Goal: Transaction & Acquisition: Purchase product/service

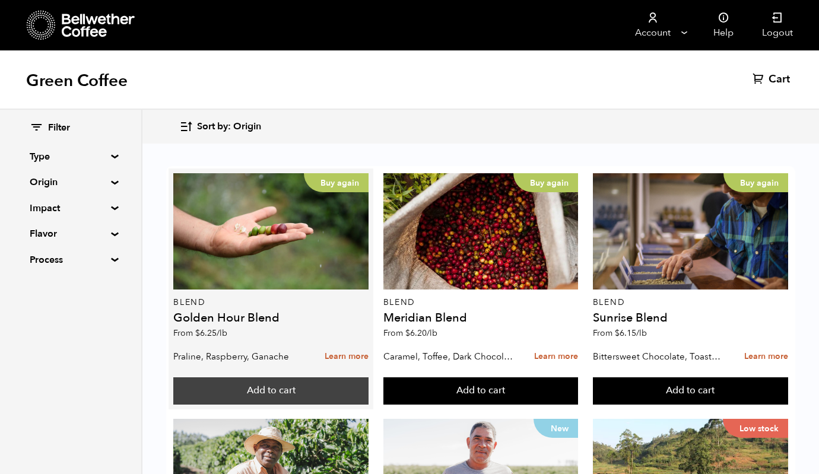
click at [301, 389] on button "Add to cart" at bounding box center [270, 390] width 195 height 27
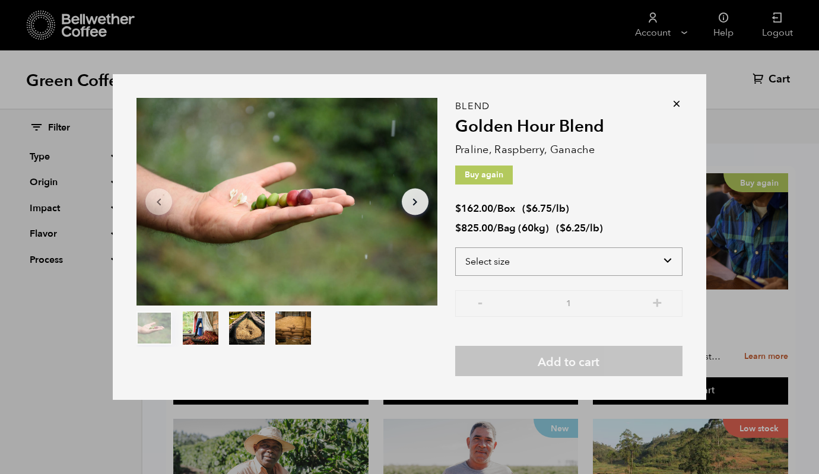
click at [500, 265] on select "Select size Bag (60kg) (132 lbs) Box (24 lbs)" at bounding box center [568, 261] width 227 height 28
select select "bag-3"
click at [455, 247] on select "Select size Bag (60kg) (132 lbs) Box (24 lbs)" at bounding box center [568, 261] width 227 height 28
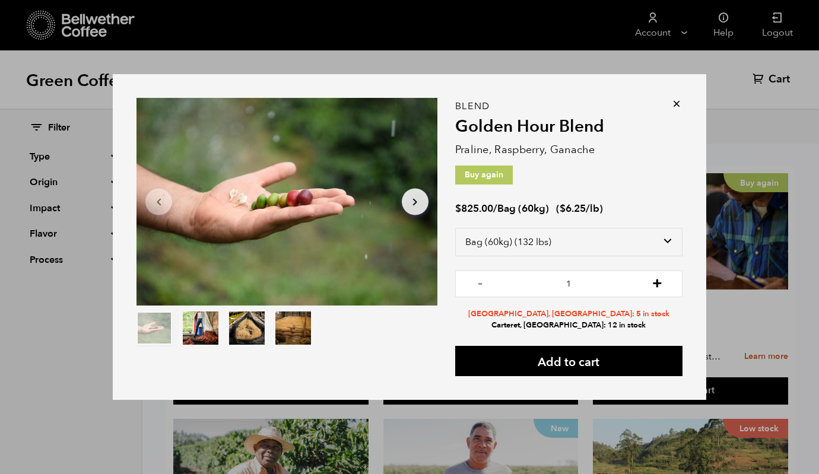
click at [657, 283] on button "+" at bounding box center [657, 282] width 15 height 12
type input "2"
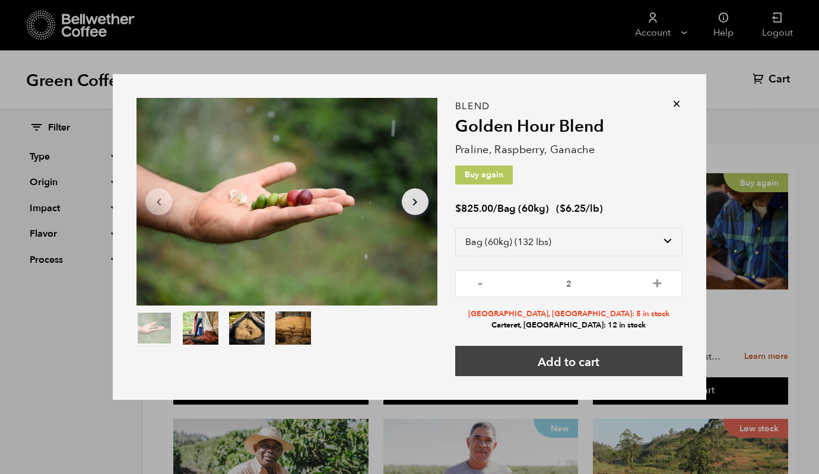
click at [615, 361] on button "Add to cart" at bounding box center [568, 361] width 227 height 30
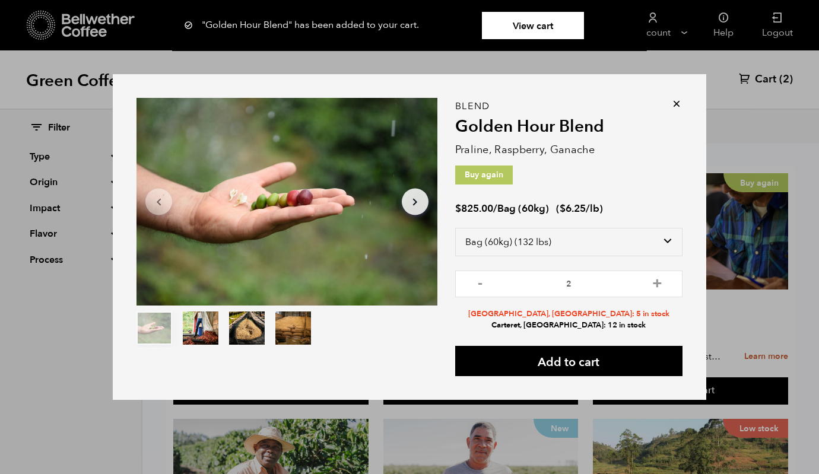
click at [150, 433] on div "Item 1 of 4 Arrow Left Arrow Right item 0 item 1 item 2 item 3 Item 1 of 4 "Gol…" at bounding box center [409, 237] width 819 height 474
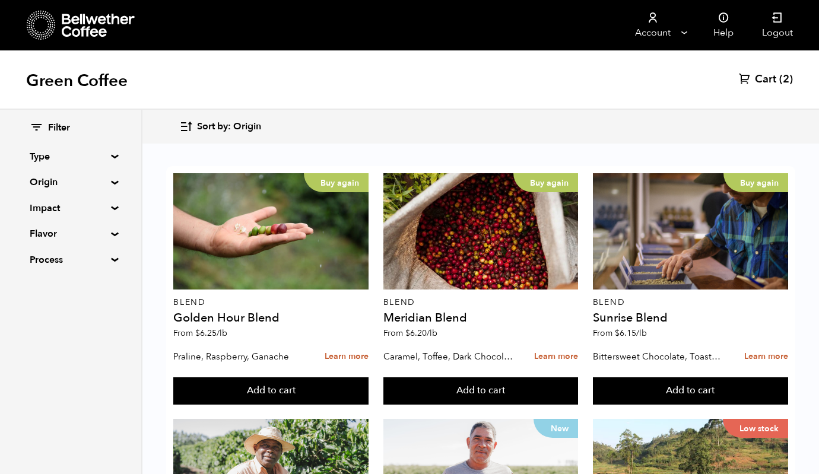
scroll to position [443, 0]
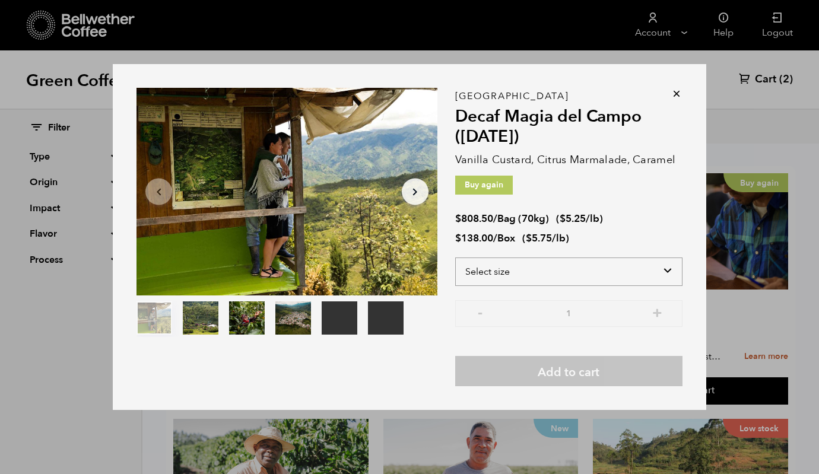
click at [493, 267] on select "Select size Bag (70kg) (154 lbs) Box (24 lbs)" at bounding box center [568, 271] width 227 height 28
select select "bag"
click at [455, 257] on select "Select size Bag (70kg) (154 lbs) Box (24 lbs)" at bounding box center [568, 271] width 227 height 28
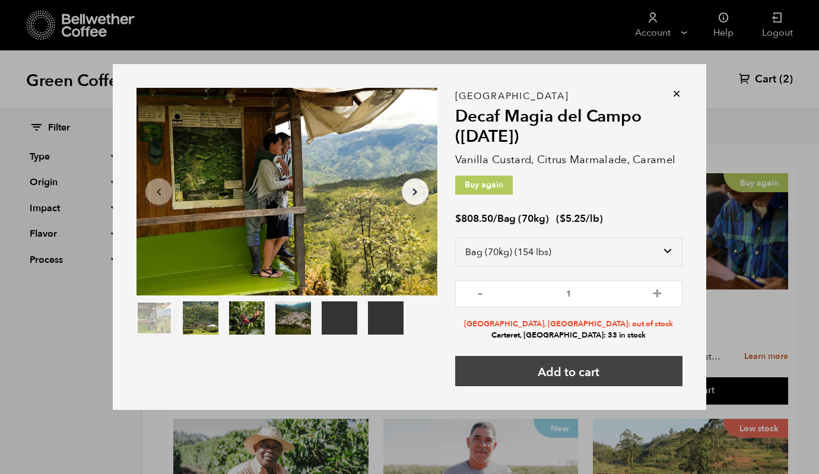
click at [540, 370] on button "Add to cart" at bounding box center [568, 371] width 227 height 30
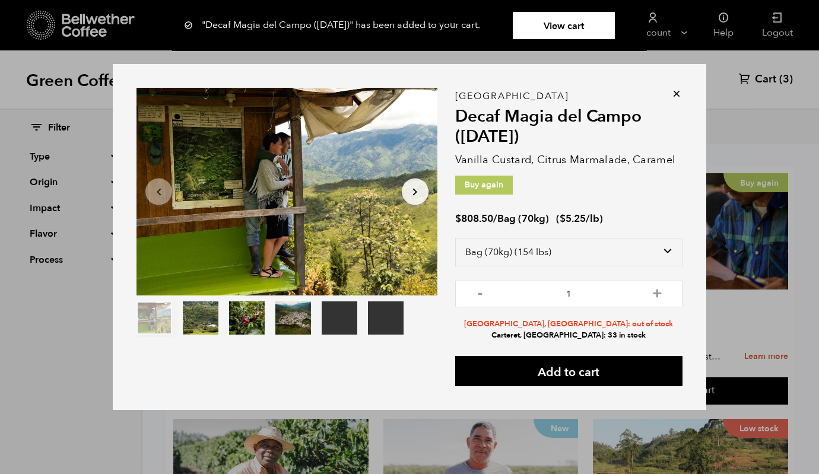
click at [723, 65] on div "Your browser does not support the video tag. Your browser does not support the …" at bounding box center [409, 237] width 819 height 474
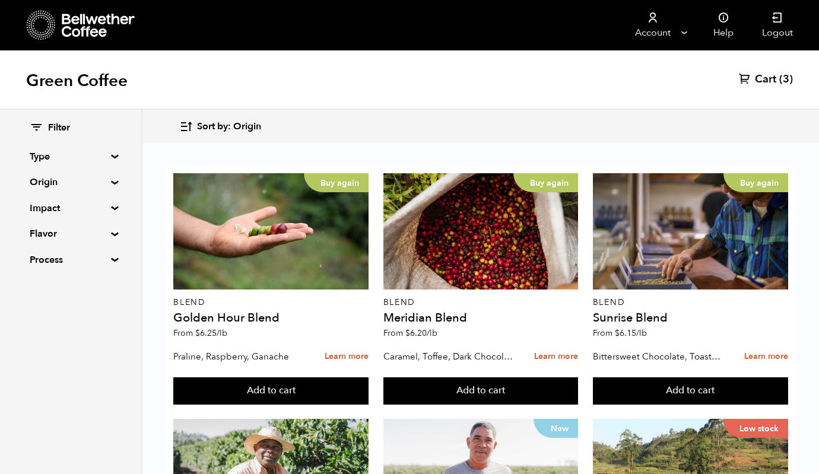
click at [548, 21] on nav "Account Manage Orders Payment methods Documents Help Logout" at bounding box center [512, 25] width 588 height 50
click at [782, 78] on span "(3)" at bounding box center [786, 79] width 14 height 14
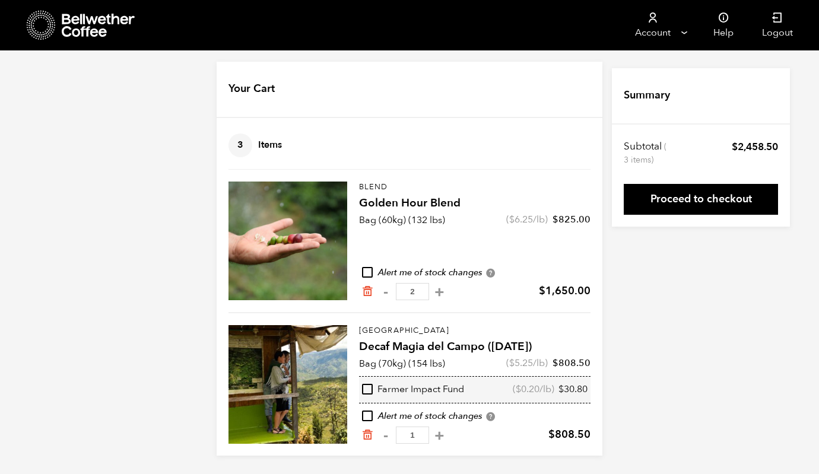
scroll to position [7, 0]
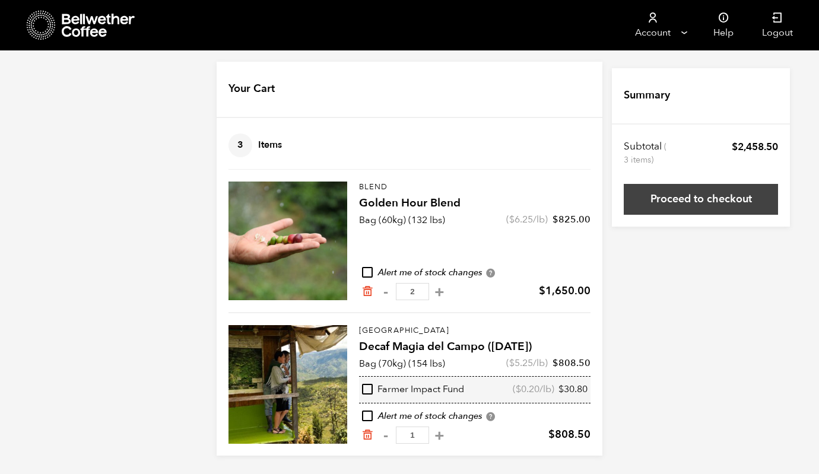
click at [676, 196] on link "Proceed to checkout" at bounding box center [700, 199] width 154 height 31
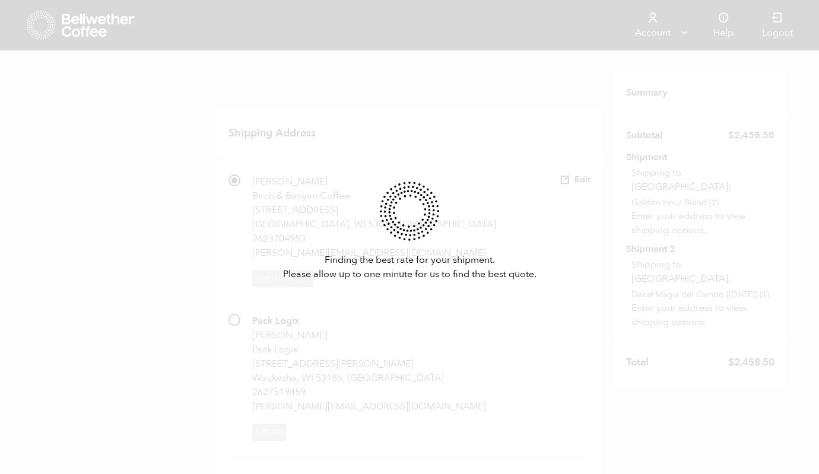
radio input "true"
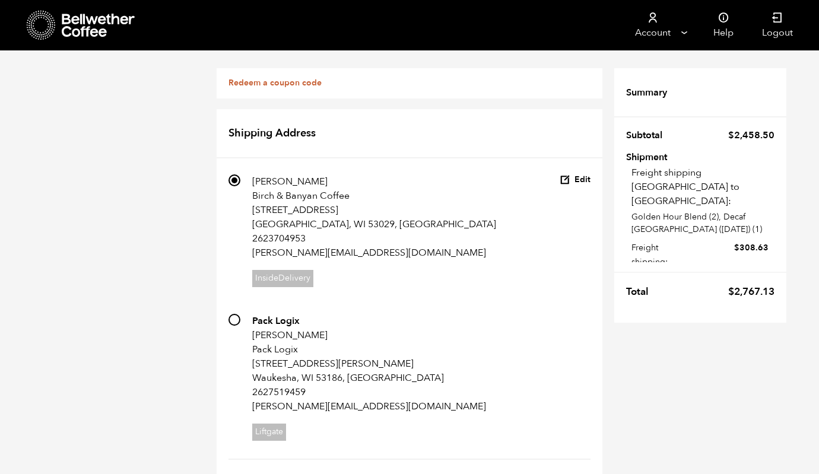
click at [234, 323] on input "703 Pack Logix [PERSON_NAME] Pack Logix W222N744 [PERSON_NAME]. [PERSON_NAME], …" at bounding box center [234, 320] width 12 height 12
radio input "true"
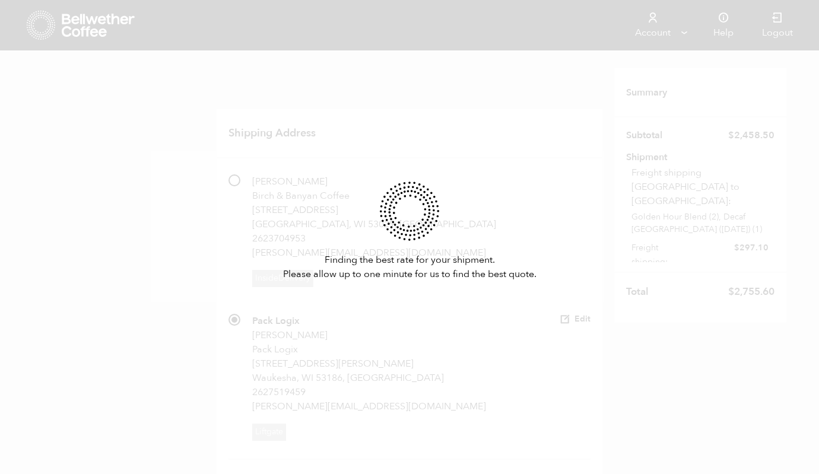
scroll to position [0, 0]
click at [237, 222] on div "Finding the best rate for your shipment. Please allow up to one minute for us t…" at bounding box center [409, 237] width 819 height 474
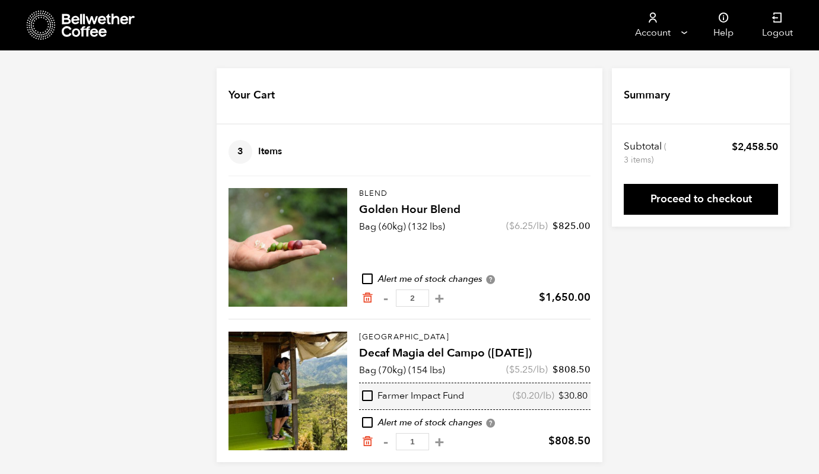
scroll to position [7, 0]
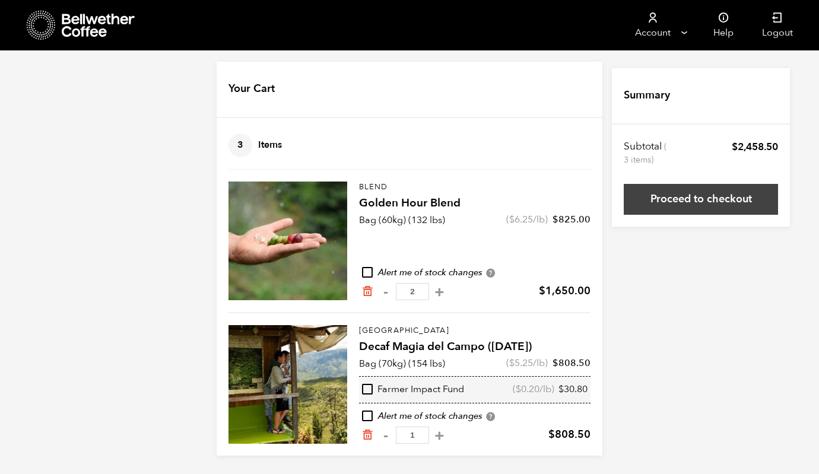
click at [733, 199] on link "Proceed to checkout" at bounding box center [700, 199] width 154 height 31
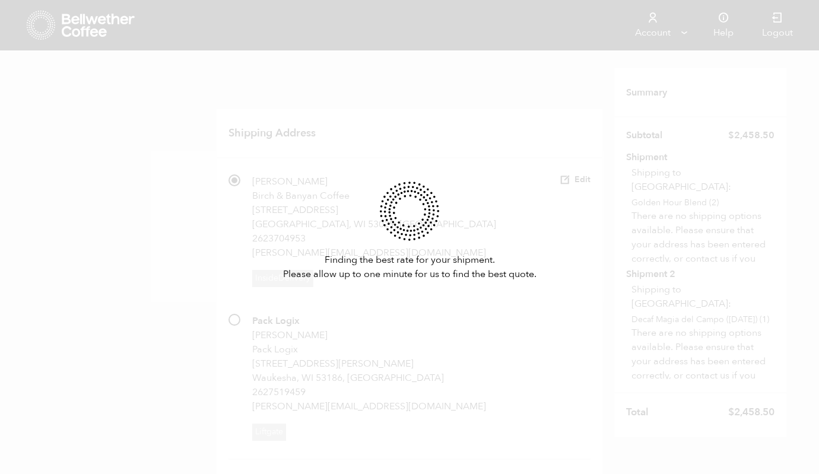
scroll to position [293, 0]
radio input "true"
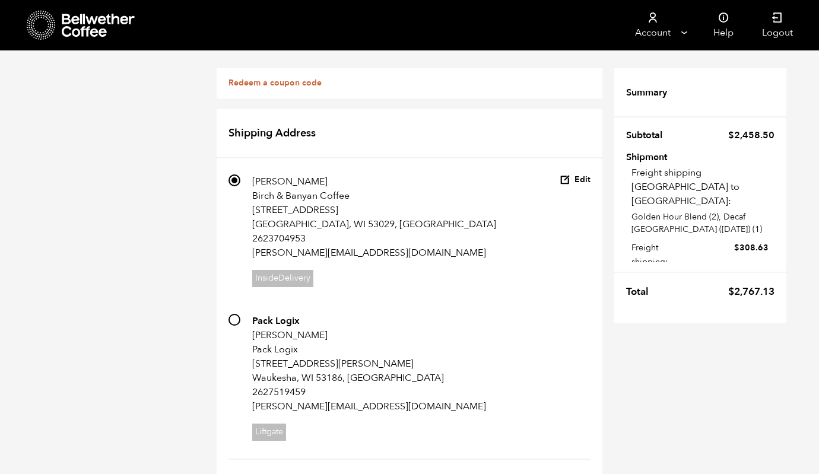
scroll to position [84, 0]
click at [233, 314] on input "703 Pack Logix Adam Puzach Pack Logix W222N744 Cheaney Rd. Waukesha, WI 53186, …" at bounding box center [234, 320] width 12 height 12
radio input "true"
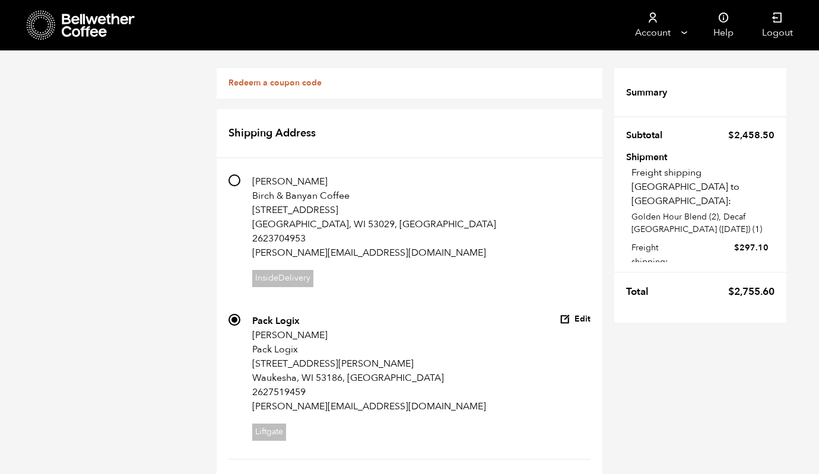
radio input "true"
